Goal: Task Accomplishment & Management: Use online tool/utility

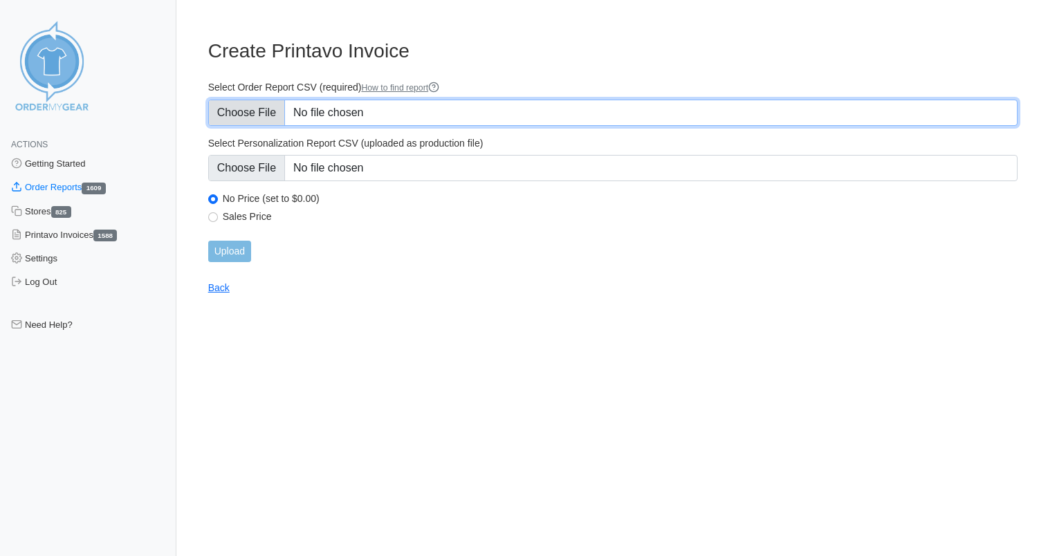
click at [358, 115] on input "Select Order Report CSV (required) How to find report" at bounding box center [613, 113] width 810 height 26
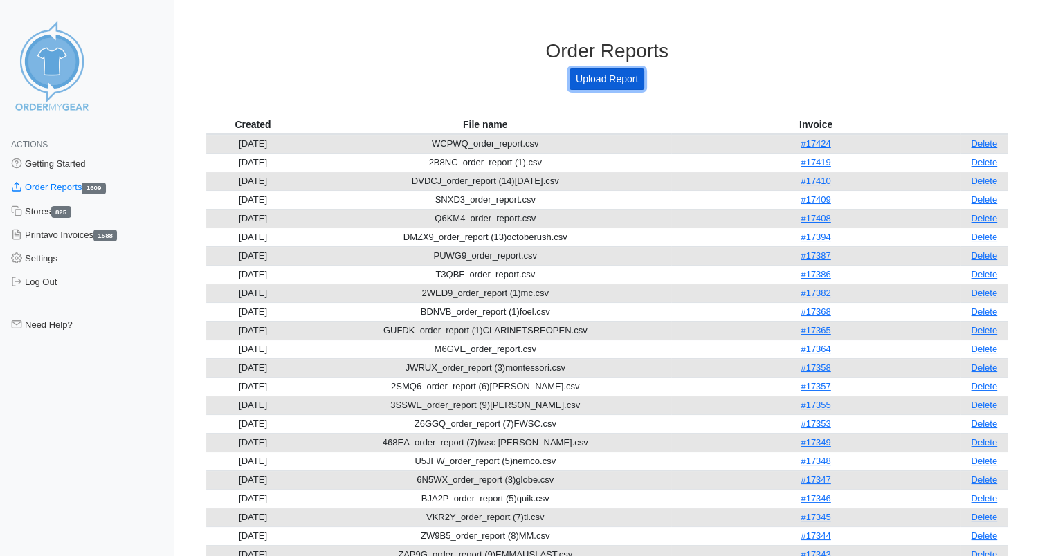
click at [606, 82] on link "Upload Report" at bounding box center [607, 79] width 75 height 21
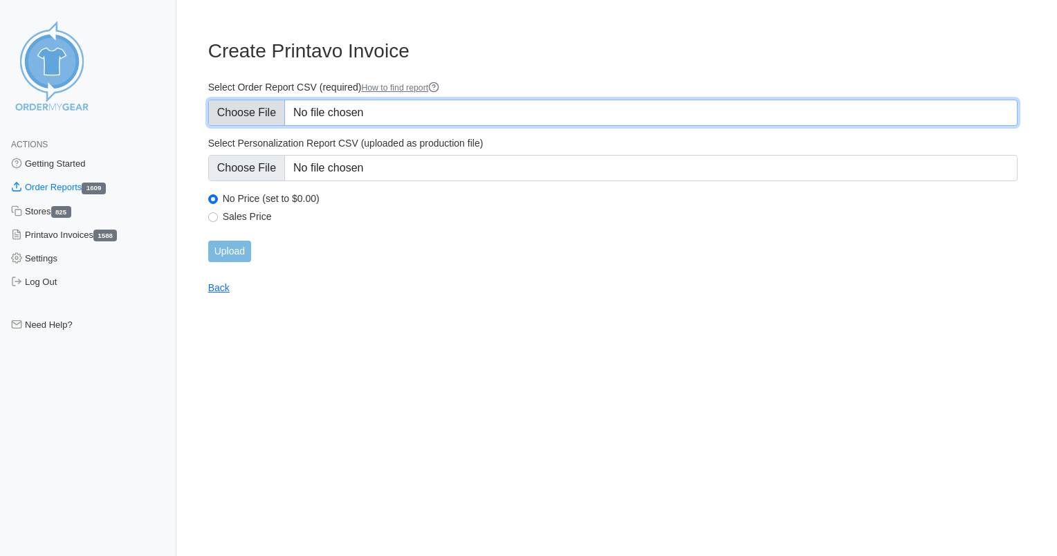
click at [318, 110] on input "Select Order Report CSV (required) How to find report" at bounding box center [613, 113] width 810 height 26
type input "C:\fakepath\PQ2AN_order_report.csv"
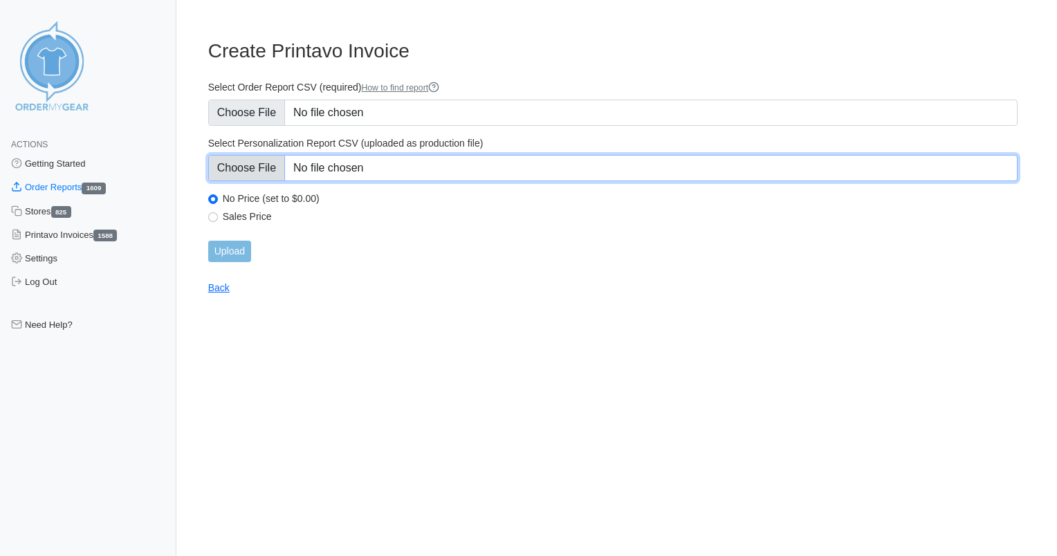
click at [370, 166] on input "Select Personalization Report CSV (uploaded as production file)" at bounding box center [613, 168] width 810 height 26
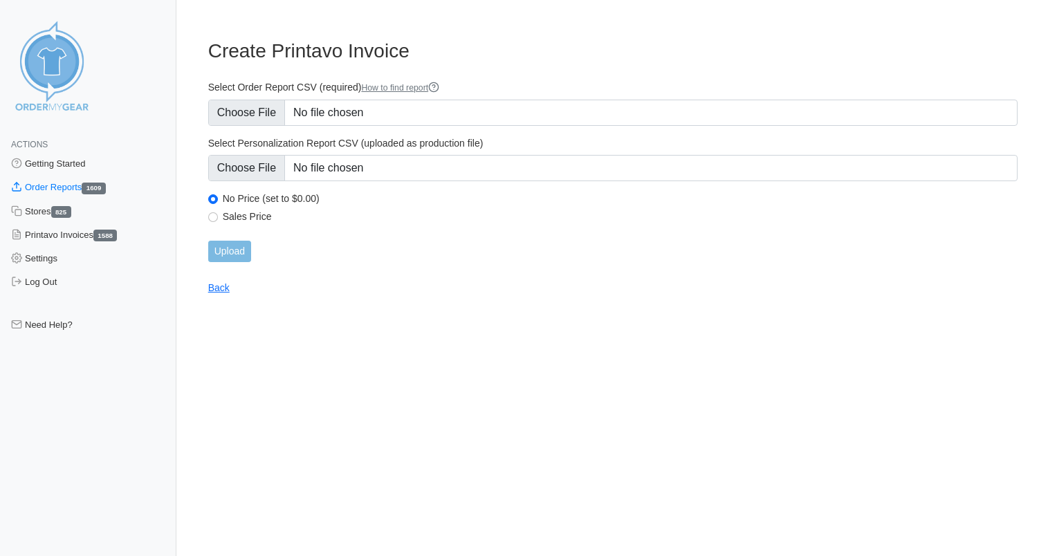
click at [246, 213] on label "Sales Price" at bounding box center [620, 216] width 795 height 12
click at [218, 213] on input "Sales Price" at bounding box center [213, 217] width 10 height 10
radio input "true"
click at [233, 255] on input "Upload" at bounding box center [229, 251] width 43 height 21
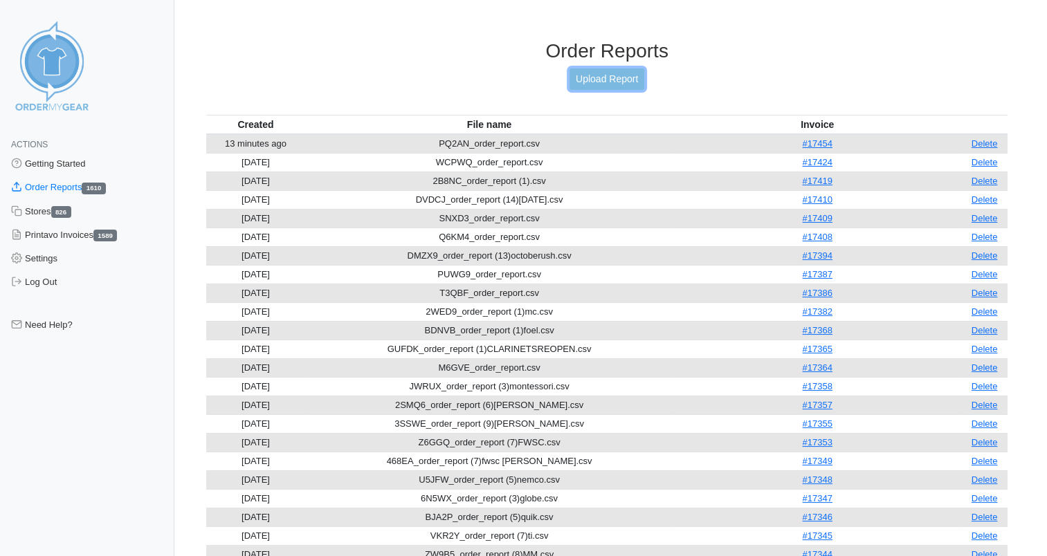
click at [590, 84] on link "Upload Report" at bounding box center [607, 79] width 75 height 21
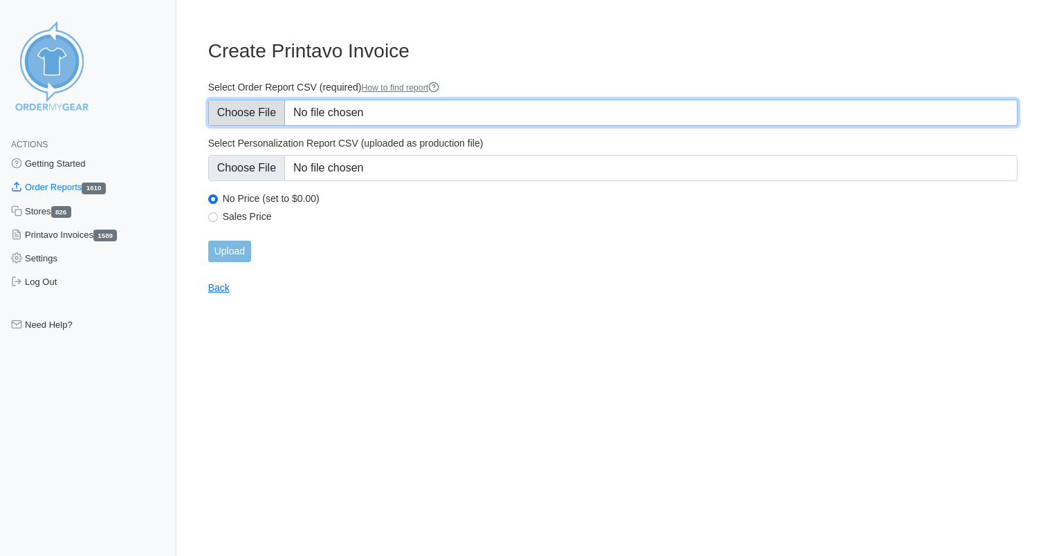
click at [362, 110] on input "Select Order Report CSV (required) How to find report" at bounding box center [613, 113] width 810 height 26
type input "C:\fakepath\5Y3VQ_order_report.csv"
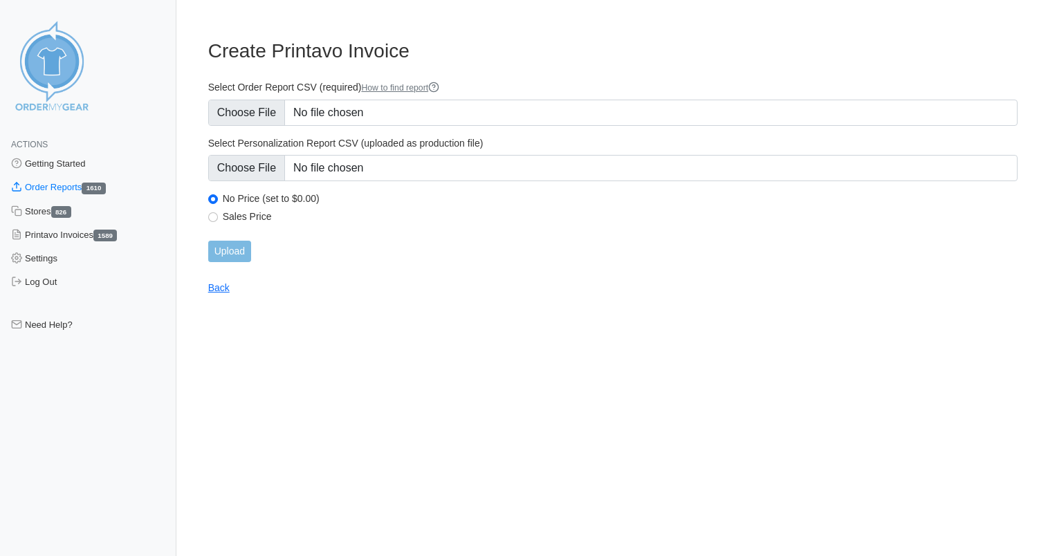
click at [230, 212] on label "Sales Price" at bounding box center [620, 216] width 795 height 12
click at [218, 212] on input "Sales Price" at bounding box center [213, 217] width 10 height 10
radio input "true"
click at [228, 248] on input "Upload" at bounding box center [229, 251] width 43 height 21
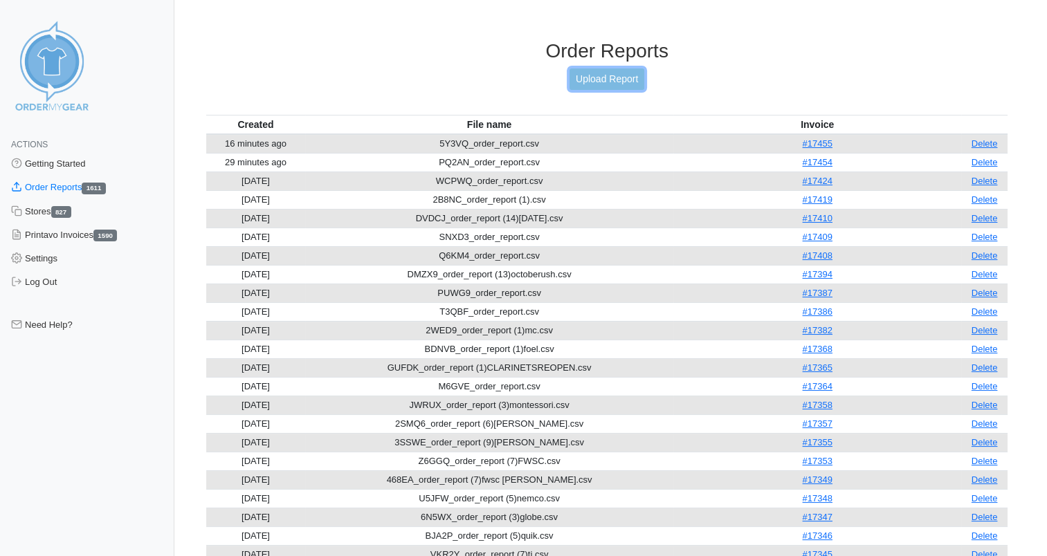
click at [623, 79] on link "Upload Report" at bounding box center [607, 79] width 75 height 21
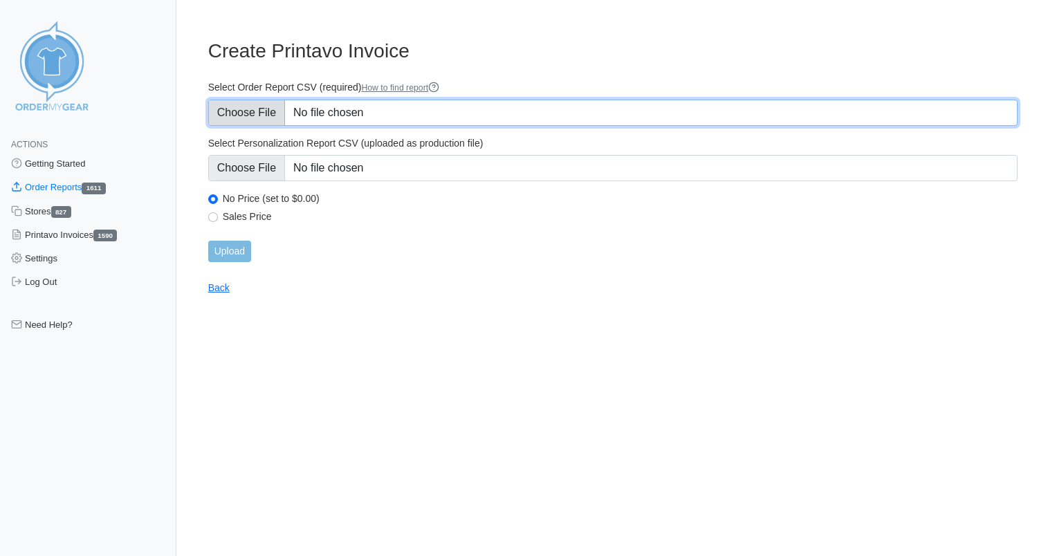
click at [354, 115] on input "Select Order Report CSV (required) How to find report" at bounding box center [613, 113] width 810 height 26
type input "C:\fakepath\NZWZQ_order_report.csv"
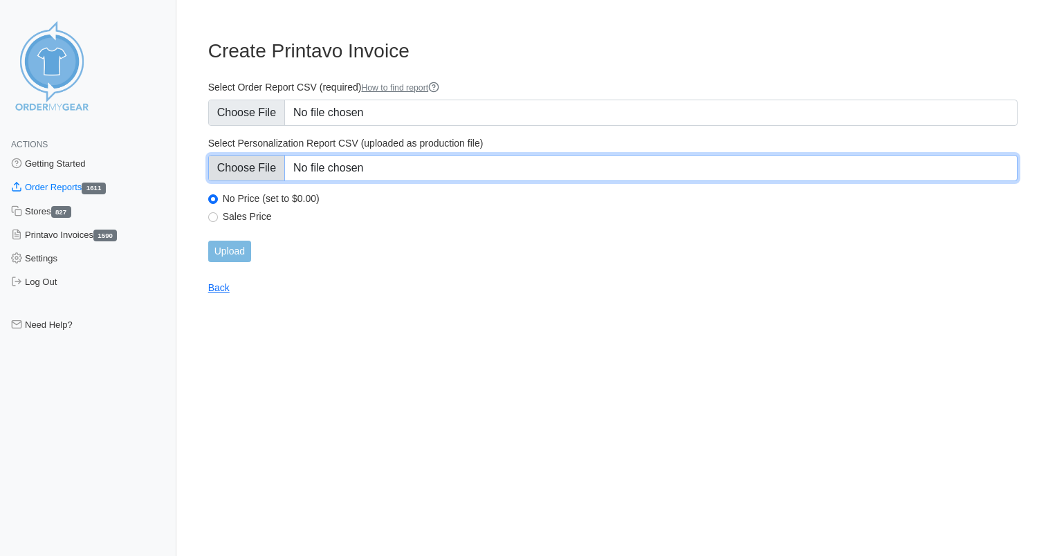
click at [343, 169] on input "Select Personalization Report CSV (uploaded as production file)" at bounding box center [613, 168] width 810 height 26
click at [338, 170] on input "Select Personalization Report CSV (uploaded as production file)" at bounding box center [613, 168] width 810 height 26
type input "C:\fakepath\5Y3VQ_personalization_report.csv"
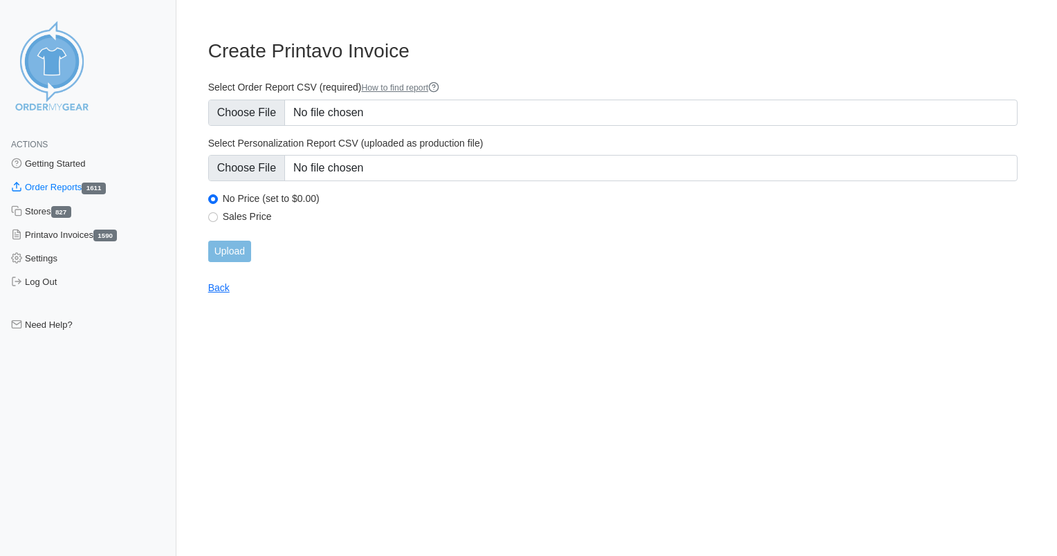
click at [246, 219] on label "Sales Price" at bounding box center [620, 216] width 795 height 12
click at [218, 219] on input "Sales Price" at bounding box center [213, 217] width 10 height 10
radio input "true"
click at [239, 253] on input "Upload" at bounding box center [229, 251] width 43 height 21
